Goal: Contribute content: Add original content to the website for others to see

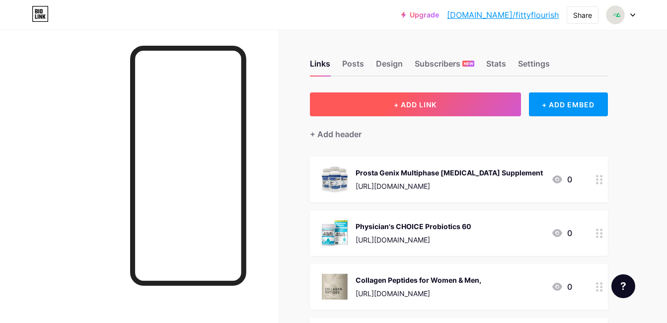
click at [471, 107] on button "+ ADD LINK" at bounding box center [415, 104] width 211 height 24
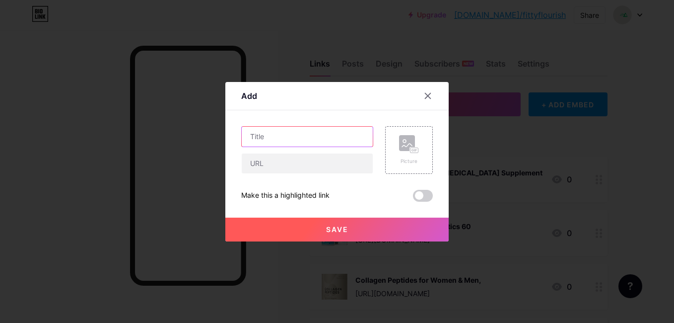
click at [355, 133] on input "text" at bounding box center [307, 137] width 131 height 20
paste input "[MEDICAL_DATA] K2 Supplement"
type input "[MEDICAL_DATA] K2 Supplement"
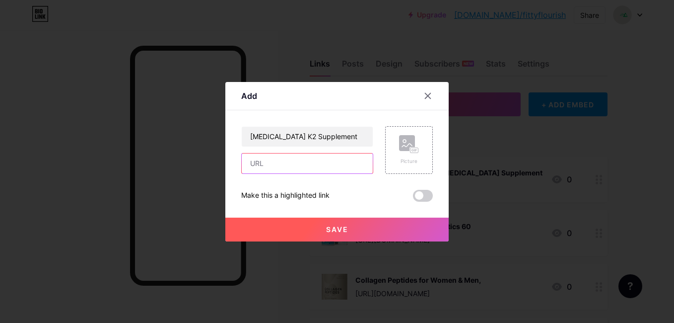
click at [351, 158] on input "text" at bounding box center [307, 163] width 131 height 20
paste input "[URL][DOMAIN_NAME]"
type input "[URL][DOMAIN_NAME]"
click at [400, 151] on icon at bounding box center [409, 144] width 20 height 18
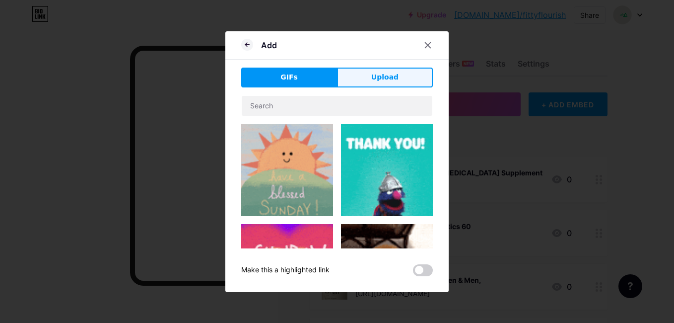
click at [376, 78] on span "Upload" at bounding box center [384, 77] width 27 height 10
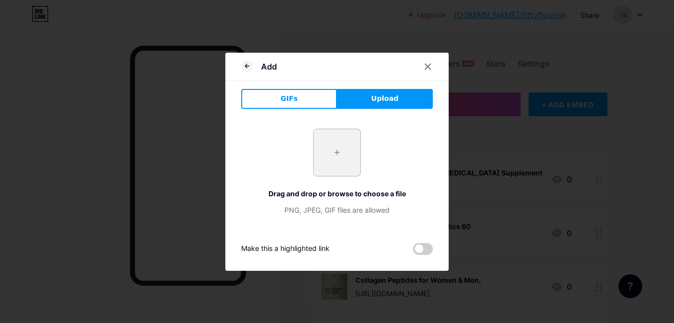
click at [338, 150] on input "file" at bounding box center [337, 152] width 47 height 47
type input "C:\fakepath\[MEDICAL_DATA] K2 Supplement.jpg"
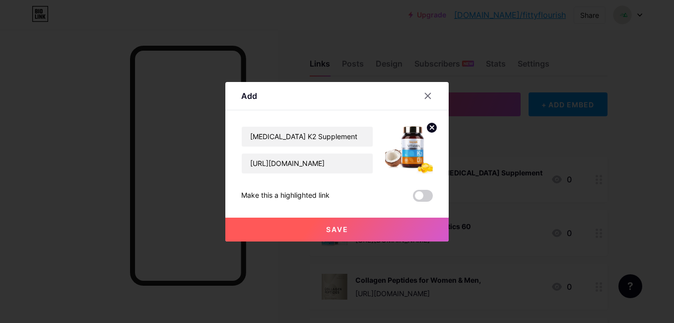
click at [305, 224] on button "Save" at bounding box center [336, 229] width 223 height 24
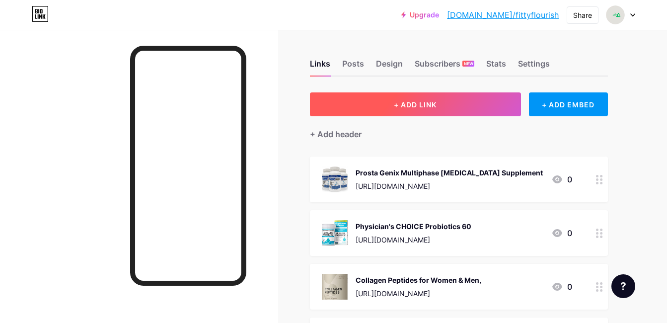
click at [422, 108] on span "+ ADD LINK" at bounding box center [415, 104] width 43 height 8
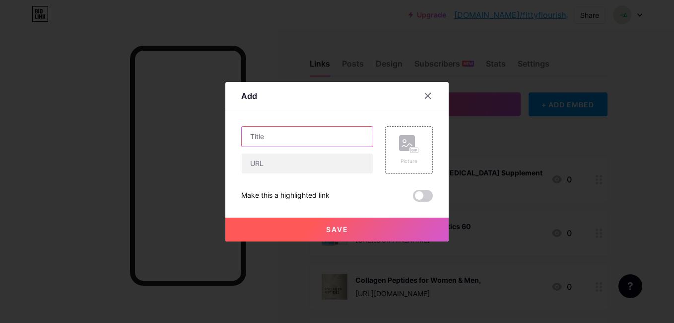
click at [346, 136] on input "text" at bounding box center [307, 137] width 131 height 20
paste input "Physician's CHOICE Probiotics"
type input "Physician's CHOICE Probiotics"
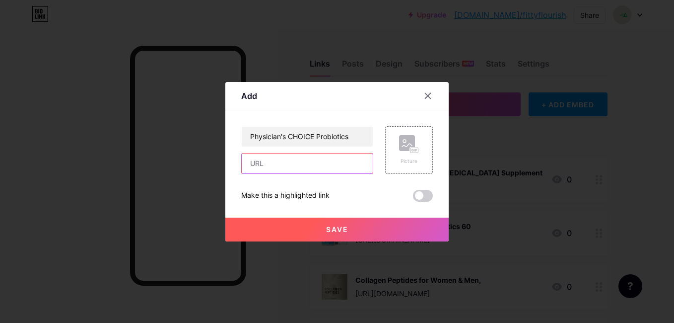
click at [341, 161] on input "text" at bounding box center [307, 163] width 131 height 20
paste input "[URL][DOMAIN_NAME]"
type input "[URL][DOMAIN_NAME]"
click at [411, 146] on rect at bounding box center [407, 143] width 16 height 16
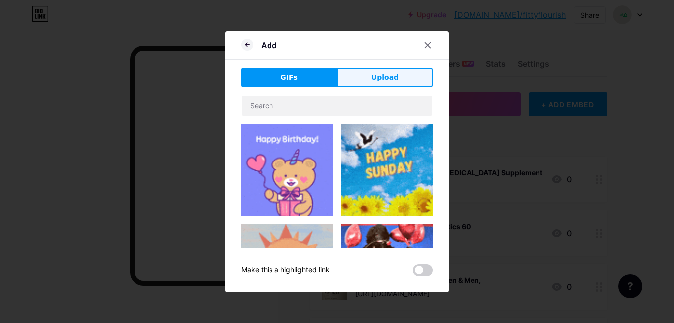
click at [389, 70] on button "Upload" at bounding box center [385, 78] width 96 height 20
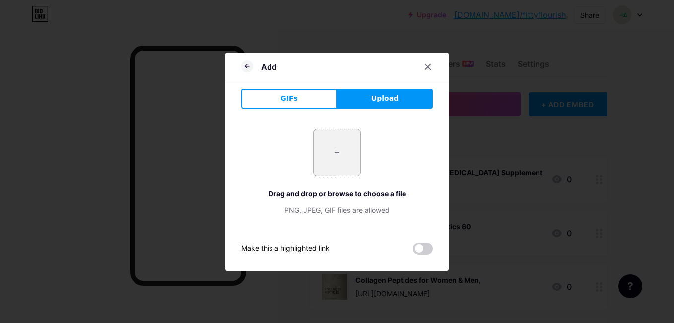
click at [327, 149] on input "file" at bounding box center [337, 152] width 47 height 47
type input "C:\fakepath\Physician's CHOICE Probiotics.jpg"
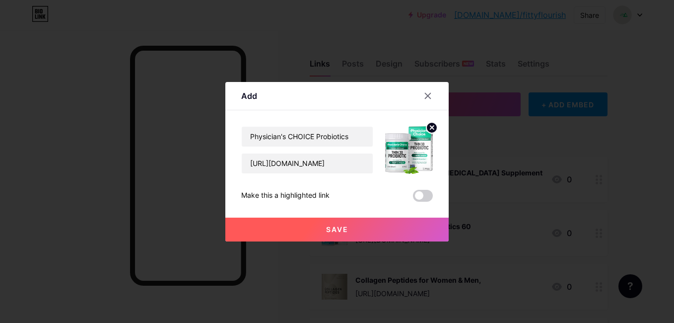
click at [326, 230] on span "Save" at bounding box center [337, 229] width 22 height 8
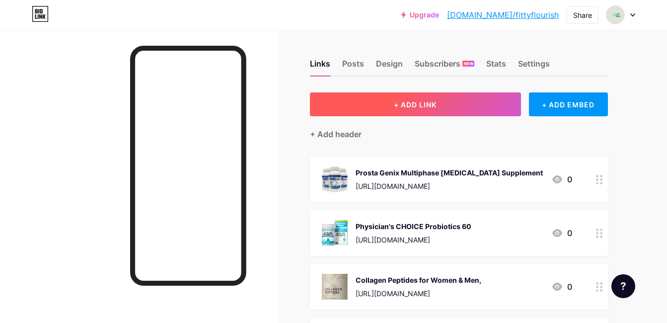
click at [407, 100] on span "+ ADD LINK" at bounding box center [415, 104] width 43 height 8
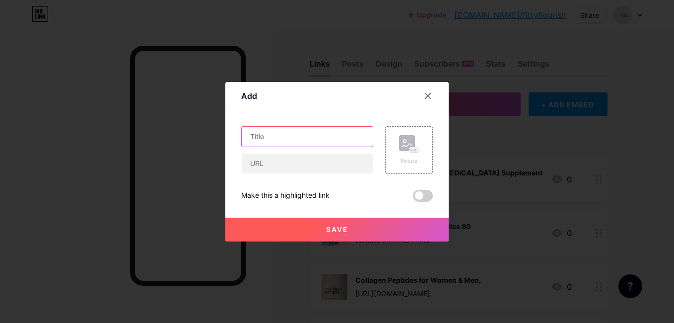
click at [361, 129] on input "text" at bounding box center [307, 137] width 131 height 20
paste input "SPRI Xertube Resistance Bands with Handles"
type input "SPRI Xertube Resistance Bands with Handles"
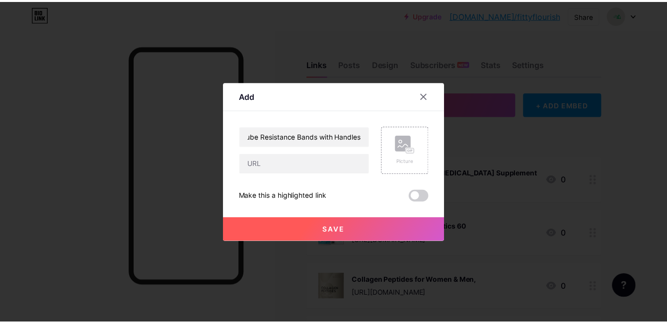
scroll to position [0, 0]
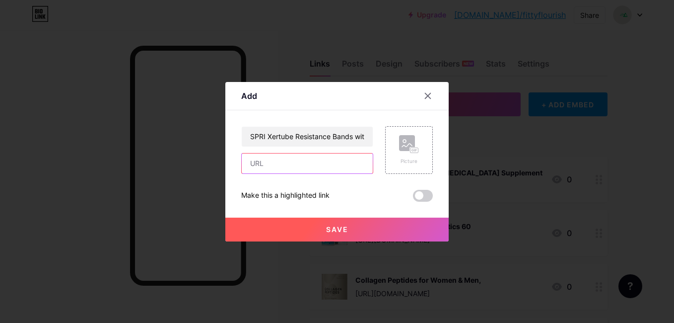
click at [322, 159] on input "text" at bounding box center [307, 163] width 131 height 20
paste input "[URL][DOMAIN_NAME]"
type input "[URL][DOMAIN_NAME]"
click at [393, 166] on div "Picture" at bounding box center [409, 150] width 48 height 48
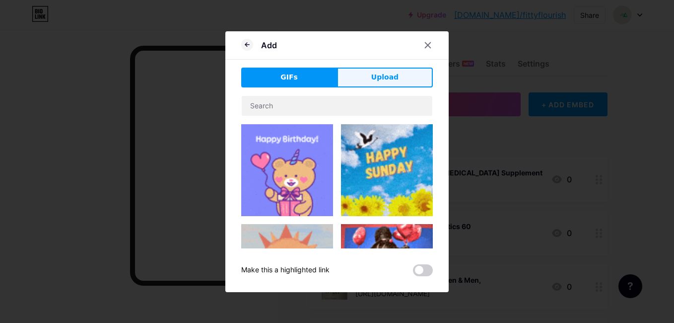
click at [378, 80] on span "Upload" at bounding box center [384, 77] width 27 height 10
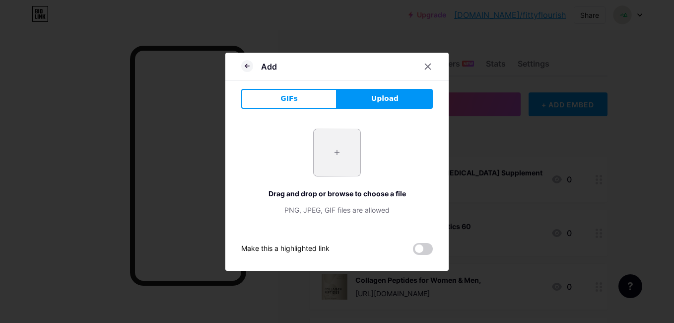
click at [347, 145] on input "file" at bounding box center [337, 152] width 47 height 47
type input "C:\fakepath\SPRI Xertube Resistance Bands with Handles.jpg"
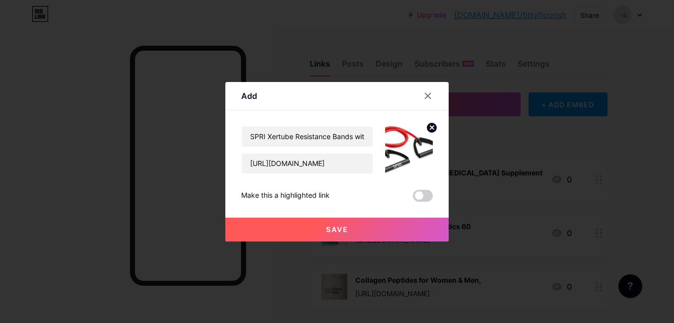
click at [298, 232] on button "Save" at bounding box center [336, 229] width 223 height 24
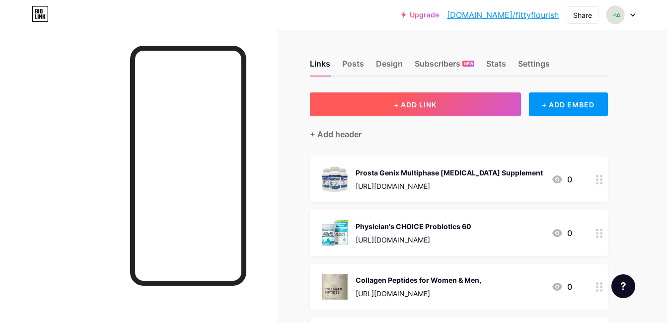
click at [397, 103] on span "+ ADD LINK" at bounding box center [415, 104] width 43 height 8
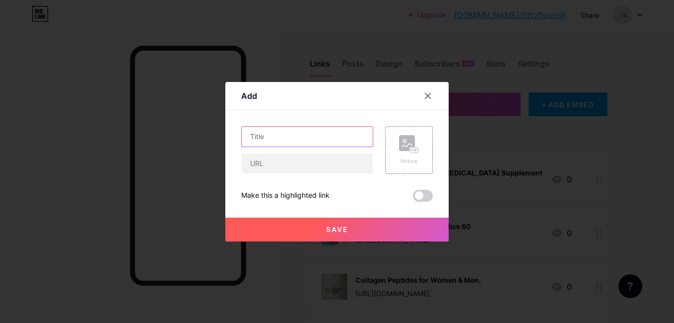
click at [324, 135] on input "text" at bounding box center [307, 137] width 131 height 20
paste input "Gaiam Print Yoga Mat"
type input "Gaiam Print Yoga Mat"
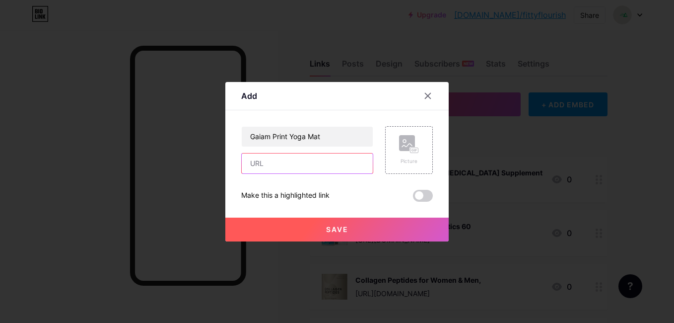
click at [305, 165] on input "text" at bounding box center [307, 163] width 131 height 20
paste input "Gaiam Print Yoga Mat"
type input "Gaiam Print Yoga Mat"
click at [404, 155] on div "Picture" at bounding box center [409, 150] width 20 height 30
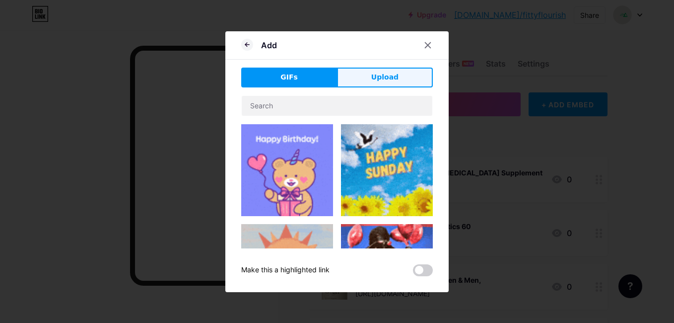
click at [397, 76] on button "Upload" at bounding box center [385, 78] width 96 height 20
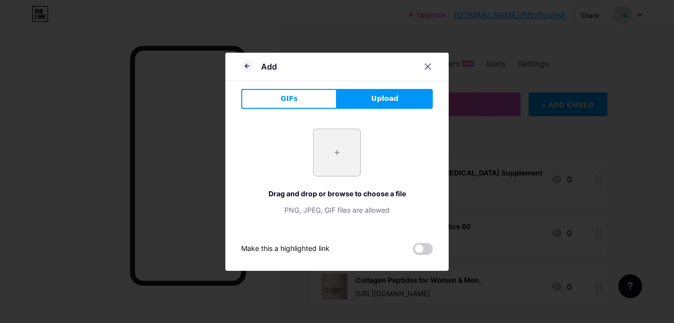
click at [321, 154] on input "file" at bounding box center [337, 152] width 47 height 47
type input "C:\fakepath\Gaiam Print Yoga Mat.jpg"
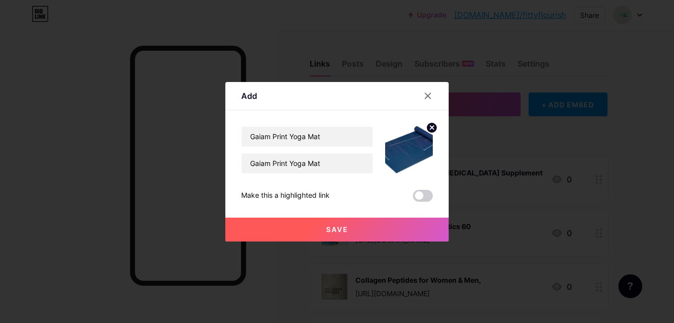
click at [288, 227] on button "Save" at bounding box center [336, 229] width 223 height 24
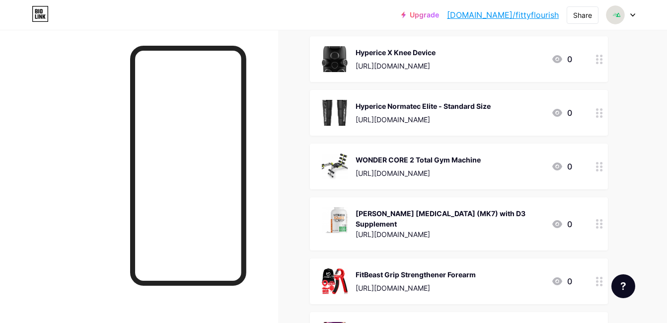
scroll to position [7870, 0]
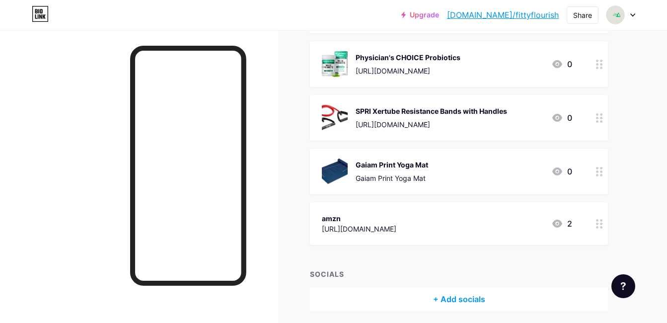
click at [420, 159] on div "Gaiam Print Yoga Mat" at bounding box center [391, 164] width 72 height 10
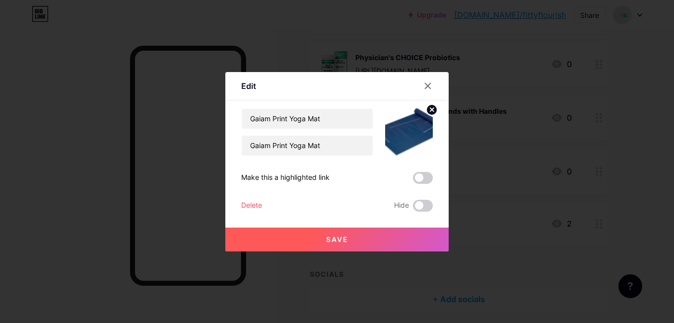
click at [252, 208] on div "Delete" at bounding box center [251, 206] width 21 height 12
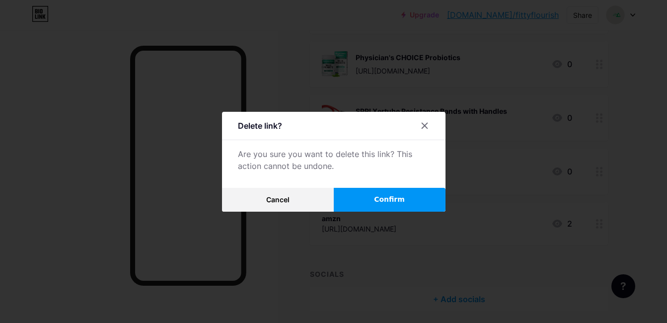
click at [353, 200] on button "Confirm" at bounding box center [390, 200] width 112 height 24
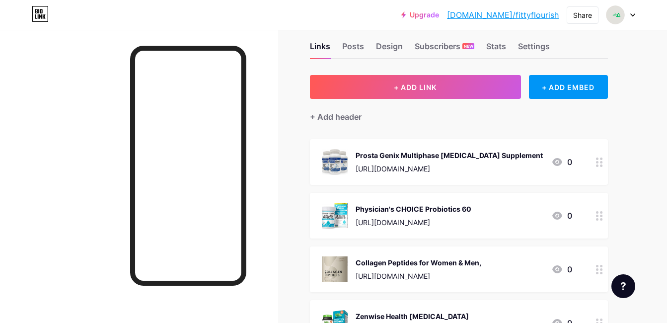
scroll to position [11, 0]
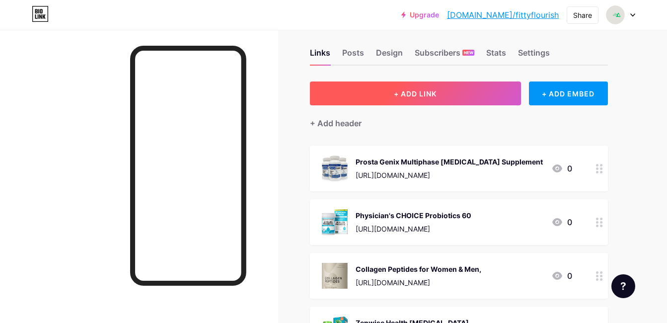
click at [405, 90] on span "+ ADD LINK" at bounding box center [415, 93] width 43 height 8
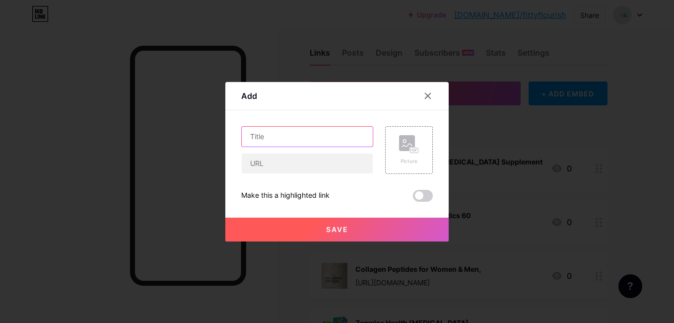
click at [330, 135] on input "text" at bounding box center [307, 137] width 131 height 20
paste input "Gaiam Print Yoga Mat"
type input "Gaiam Print Yoga Mat"
click at [317, 174] on div "Gaiam Print Yoga Mat Picture Make this a highlighted link Save" at bounding box center [337, 163] width 192 height 75
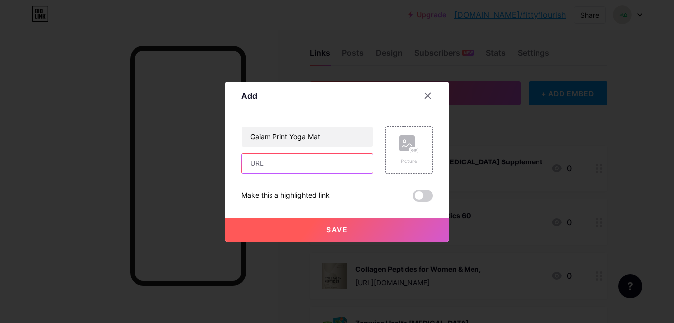
click at [316, 169] on input "text" at bounding box center [307, 163] width 131 height 20
paste input "[URL][DOMAIN_NAME]"
type input "[URL][DOMAIN_NAME]"
click at [411, 151] on rect at bounding box center [415, 149] width 8 height 5
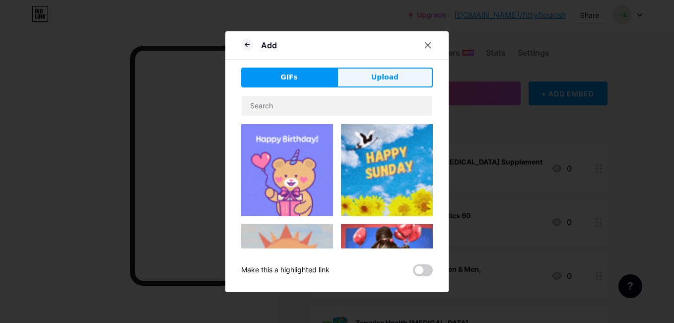
click at [393, 82] on button "Upload" at bounding box center [385, 78] width 96 height 20
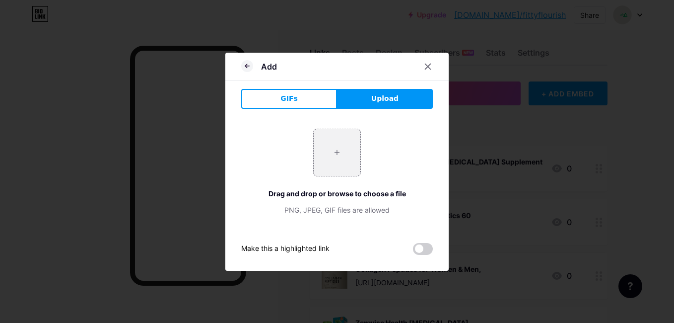
click at [324, 176] on div "+ Drag and drop or browse to choose a file PNG, JPEG, GIF files are allowed" at bounding box center [337, 172] width 192 height 86
click at [323, 160] on input "file" at bounding box center [337, 152] width 47 height 47
type input "C:\fakepath\Gaiam Print Yoga Mat.jpg"
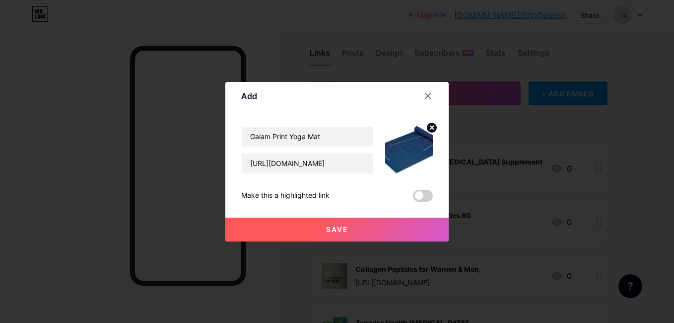
click at [313, 225] on button "Save" at bounding box center [336, 229] width 223 height 24
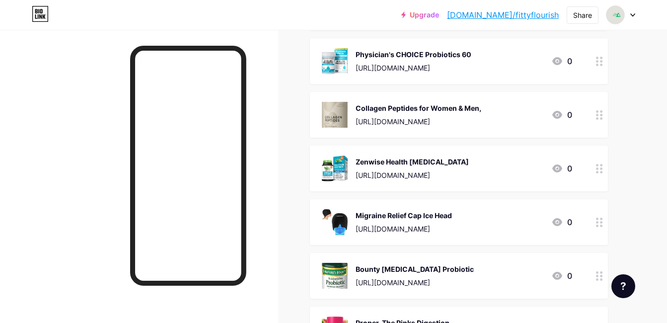
scroll to position [0, 0]
